Goal: Task Accomplishment & Management: Use online tool/utility

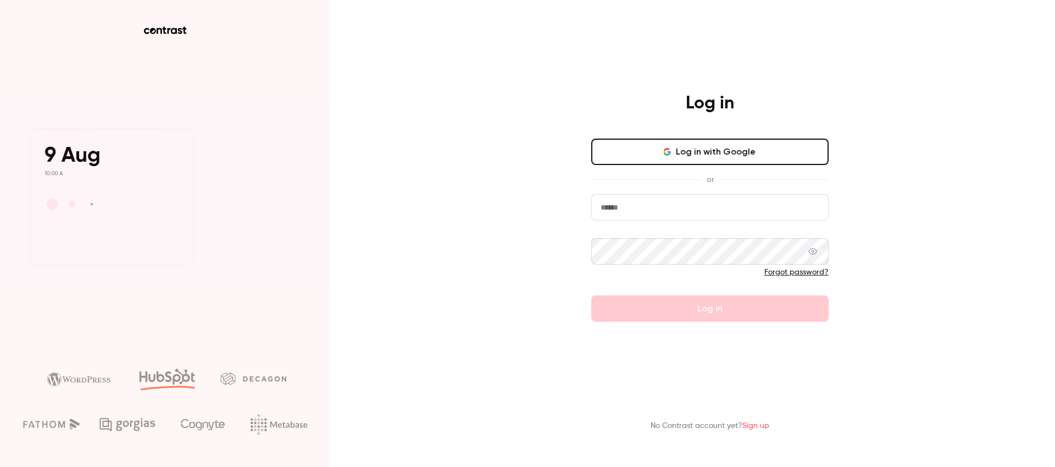
click at [652, 214] on input "email" at bounding box center [709, 207] width 237 height 26
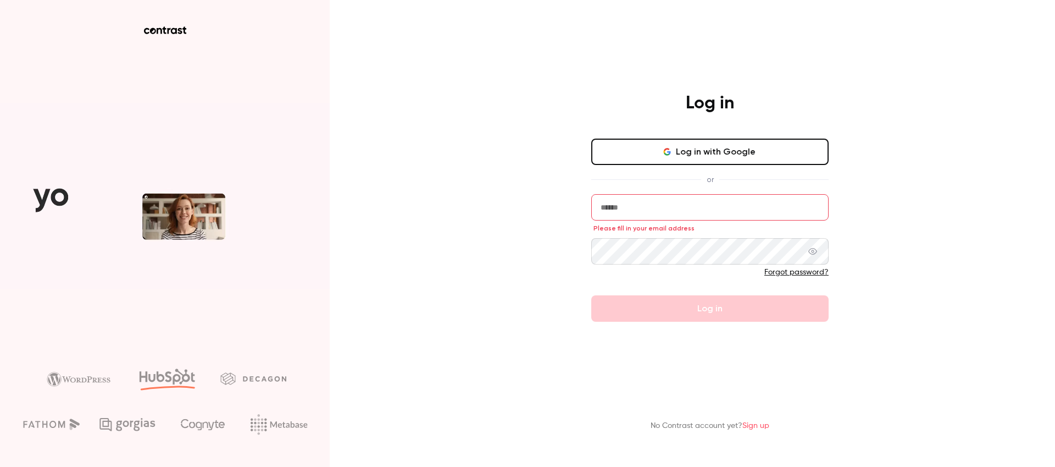
type input "**********"
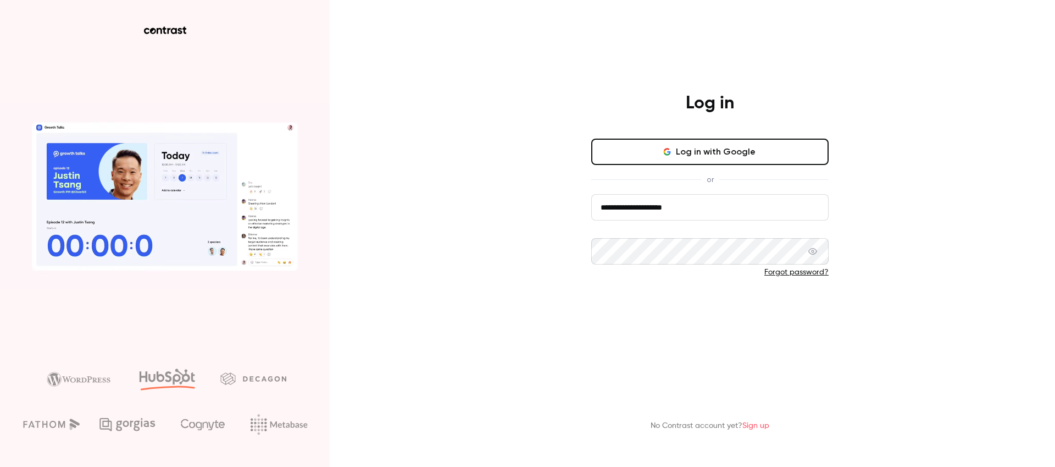
click at [670, 310] on button "Log in" at bounding box center [709, 308] width 237 height 26
